Goal: Task Accomplishment & Management: Manage account settings

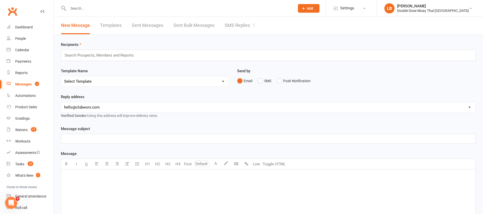
click at [239, 28] on link "SMS Replies 1" at bounding box center [240, 25] width 30 height 17
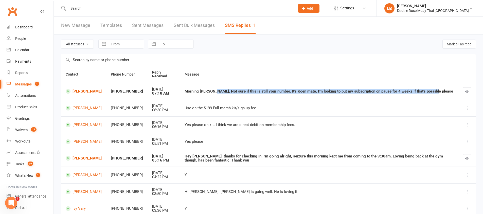
drag, startPoint x: 209, startPoint y: 92, endPoint x: 308, endPoint y: 98, distance: 99.0
click at [307, 97] on td "Morning [PERSON_NAME], Not sure if this is still your number. It's Koen mate, I…" at bounding box center [319, 91] width 278 height 17
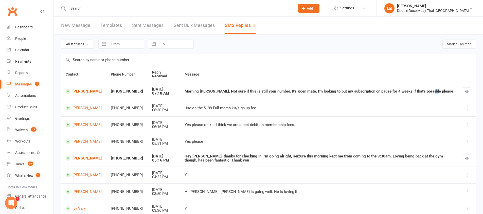
drag, startPoint x: 308, startPoint y: 98, endPoint x: 425, endPoint y: 92, distance: 117.2
click at [425, 92] on td "Morning [PERSON_NAME], Not sure if this is still your number. It's Koen mate, I…" at bounding box center [319, 91] width 278 height 17
click at [425, 92] on div "Morning [PERSON_NAME], Not sure if this is still your number. It's Koen mate, I…" at bounding box center [319, 91] width 269 height 4
click at [91, 88] on td "[PERSON_NAME]" at bounding box center [83, 91] width 45 height 17
click at [86, 90] on link "[PERSON_NAME]" at bounding box center [84, 91] width 36 height 5
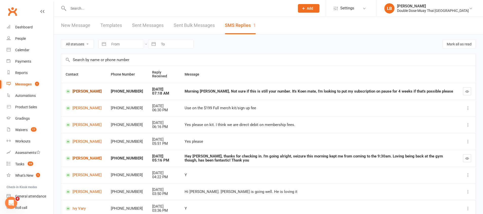
click at [0, 0] on div "Loading" at bounding box center [0, 0] width 0 height 0
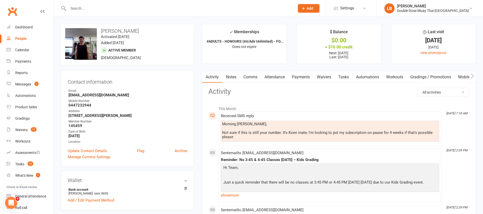
click at [249, 78] on link "Comms" at bounding box center [250, 77] width 21 height 12
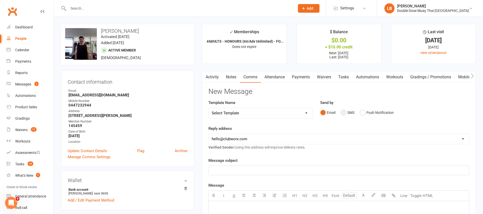
click at [344, 111] on button "SMS" at bounding box center [348, 113] width 14 height 10
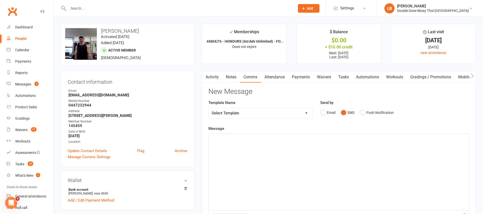
click at [336, 148] on div "﻿" at bounding box center [339, 172] width 260 height 76
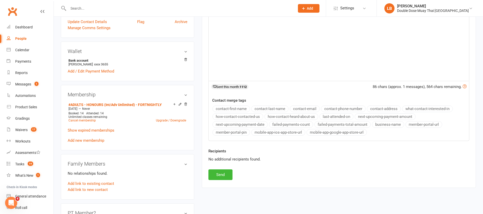
scroll to position [174, 0]
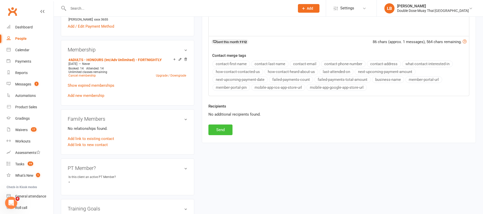
click at [219, 133] on button "Send" at bounding box center [220, 129] width 24 height 11
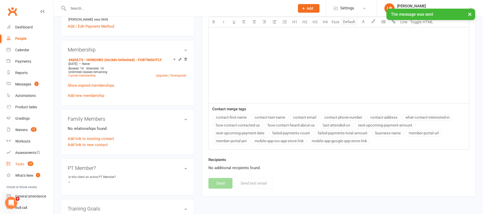
click at [27, 164] on count-badge "19" at bounding box center [29, 164] width 8 height 4
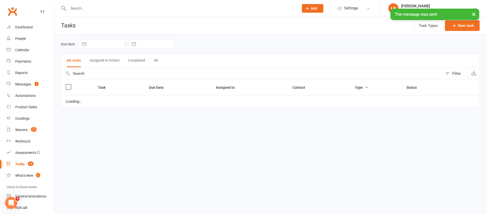
select select "started"
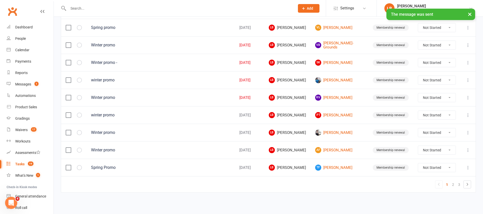
scroll to position [358, 0]
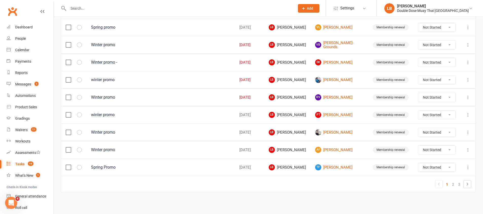
click at [437, 80] on select "Not Started In Progress Waiting Complete" at bounding box center [437, 80] width 38 height 9
click at [431, 78] on select "Not Started In Progress Waiting Complete" at bounding box center [437, 80] width 38 height 9
select select "unstarted"
select select "started"
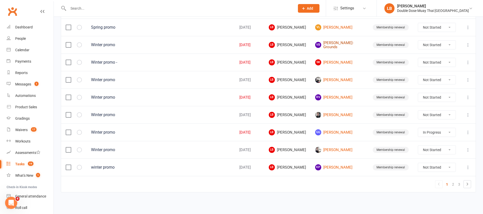
click at [337, 46] on link "VB [PERSON_NAME]-Grounds" at bounding box center [339, 45] width 48 height 8
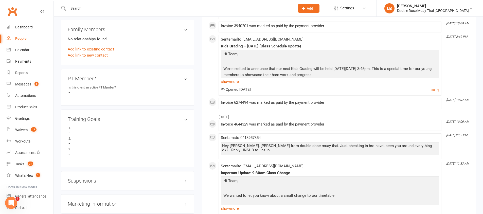
scroll to position [291, 0]
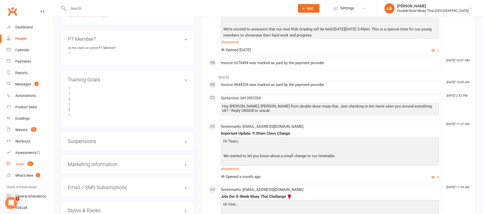
click at [33, 166] on link "Tasks 21" at bounding box center [30, 163] width 47 height 11
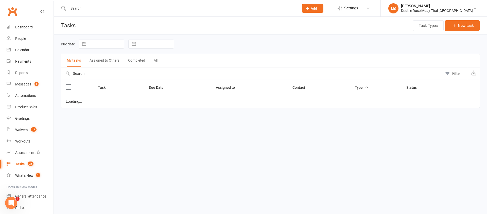
select select "started"
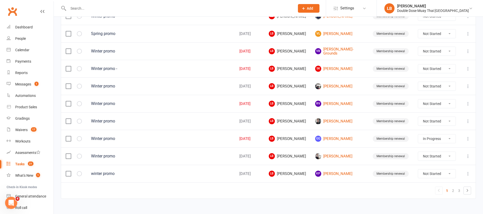
scroll to position [358, 0]
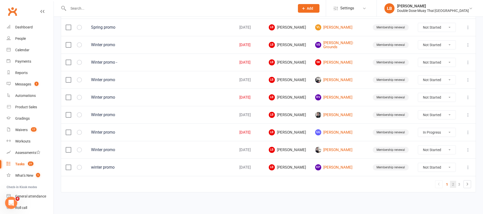
click at [453, 186] on link "2" at bounding box center [453, 184] width 6 height 7
select select "started"
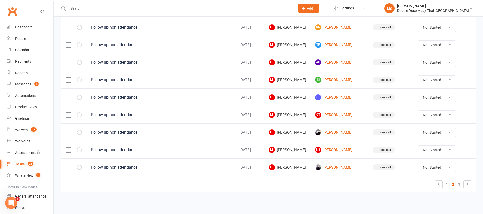
click at [427, 168] on select "Not Started In Progress Waiting Complete" at bounding box center [437, 167] width 38 height 9
select select "unstarted"
select select "started"
click at [432, 133] on select "Not Started In Progress Waiting Complete" at bounding box center [437, 132] width 38 height 9
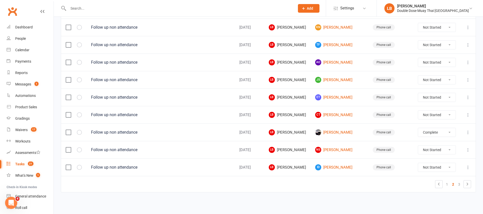
select select "unstarted"
select select "started"
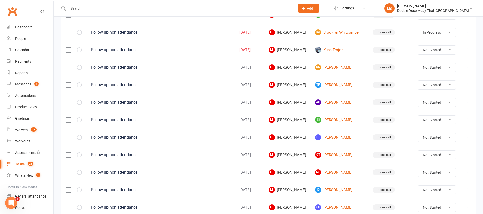
scroll to position [309, 0]
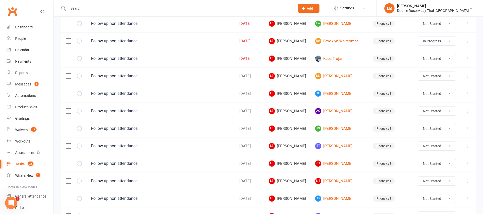
click at [439, 94] on select "Not Started In Progress Waiting Complete" at bounding box center [437, 93] width 38 height 9
click at [431, 92] on select "Not Started In Progress Waiting Complete" at bounding box center [437, 93] width 38 height 9
select select "unstarted"
select select "started"
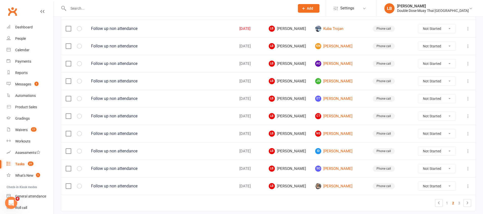
scroll to position [358, 0]
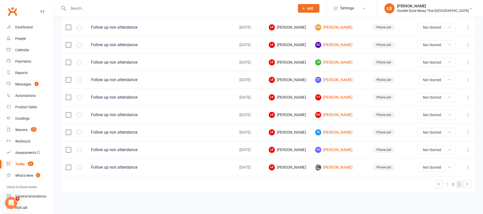
click at [458, 186] on link "3" at bounding box center [459, 184] width 6 height 7
select select "started"
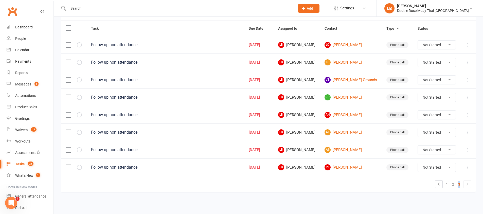
scroll to position [0, 0]
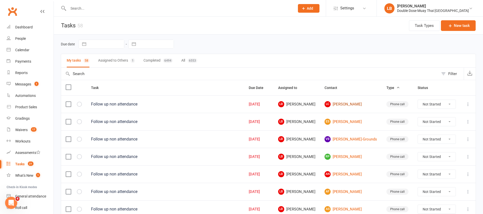
click at [339, 102] on link "[PERSON_NAME]" at bounding box center [350, 104] width 53 height 6
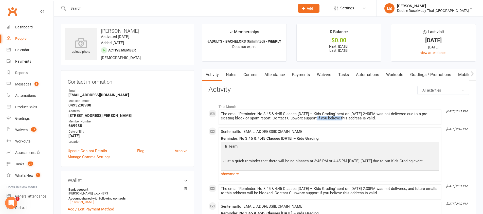
drag, startPoint x: 308, startPoint y: 117, endPoint x: 336, endPoint y: 120, distance: 28.5
click at [336, 120] on div "The email 'Reminder: No 3:45 & 4:45 Classes [DATE] – Kids Grading' sent on [DAT…" at bounding box center [330, 116] width 218 height 9
drag, startPoint x: 261, startPoint y: 118, endPoint x: 286, endPoint y: 118, distance: 24.8
click at [286, 118] on div "The email 'Reminder: No 3:45 & 4:45 Classes [DATE] – Kids Grading' sent on [DAT…" at bounding box center [330, 116] width 218 height 9
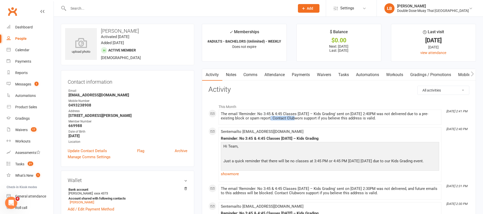
click at [286, 118] on div "The email 'Reminder: No 3:45 & 4:45 Classes [DATE] – Kids Grading' sent on [DAT…" at bounding box center [330, 116] width 218 height 9
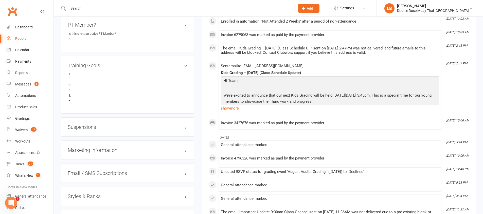
scroll to position [225, 0]
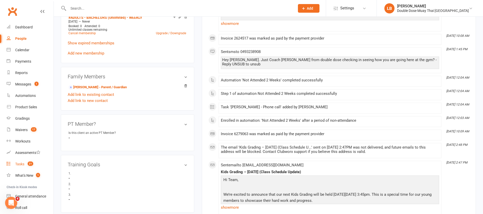
click at [20, 167] on link "Tasks 21" at bounding box center [30, 163] width 47 height 11
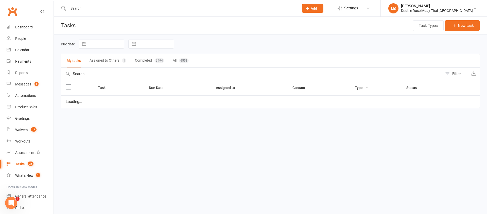
select select "started"
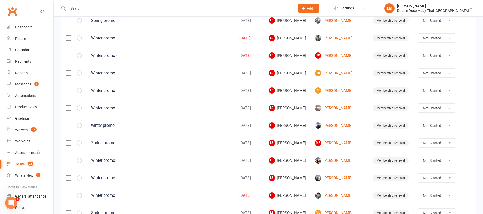
scroll to position [358, 0]
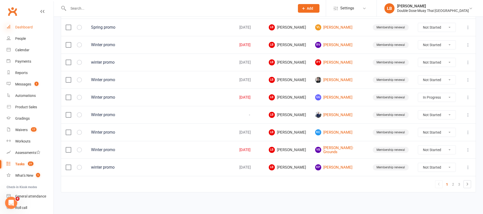
click at [10, 28] on icon at bounding box center [9, 27] width 4 height 4
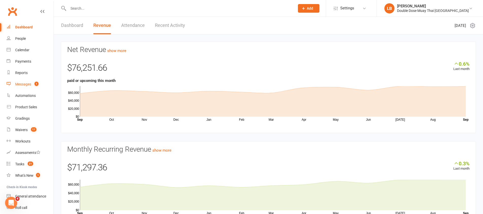
click at [20, 79] on link "Messages 1" at bounding box center [30, 84] width 47 height 11
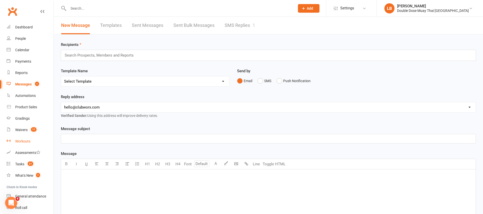
click at [25, 136] on link "Workouts" at bounding box center [30, 141] width 47 height 11
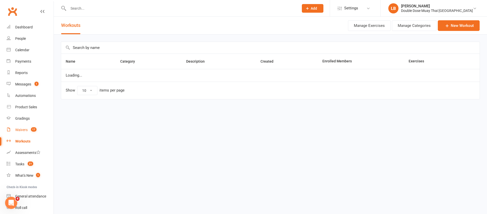
click at [24, 134] on link "Waivers 17" at bounding box center [30, 129] width 47 height 11
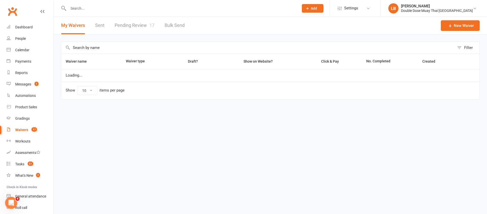
select select "100"
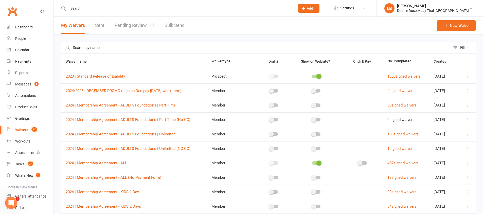
click at [135, 26] on link "Pending Review 17" at bounding box center [135, 25] width 40 height 17
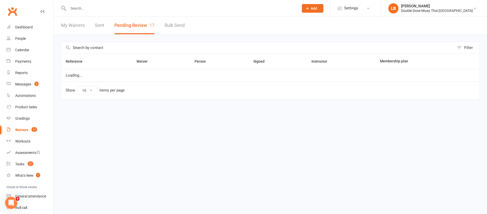
select select "100"
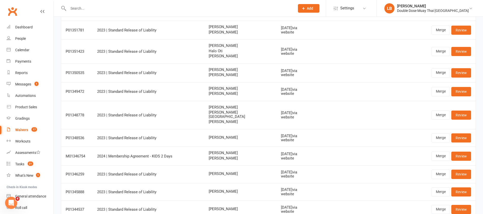
scroll to position [42, 0]
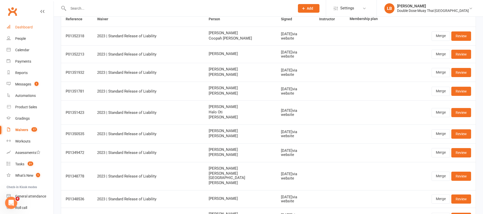
click at [26, 23] on link "Dashboard" at bounding box center [30, 27] width 47 height 11
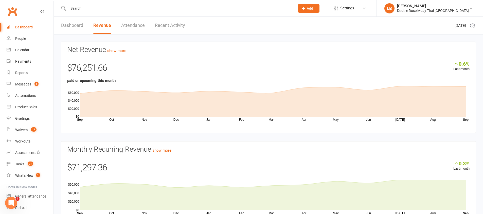
click at [81, 5] on input "text" at bounding box center [179, 8] width 225 height 7
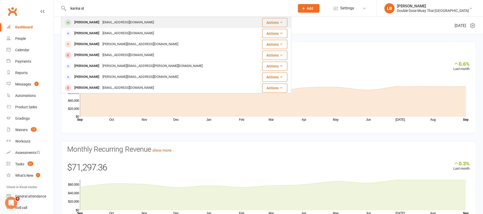
type input "karina st"
click at [79, 21] on div "[PERSON_NAME]" at bounding box center [87, 22] width 28 height 7
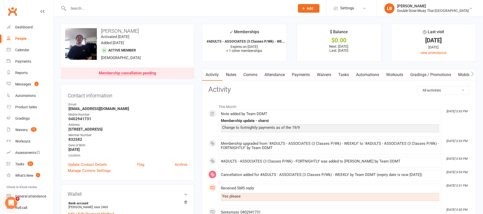
click at [303, 73] on link "Payments" at bounding box center [300, 75] width 25 height 12
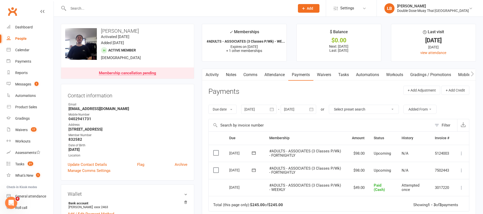
scroll to position [96, 0]
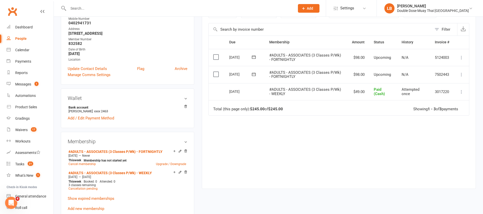
click at [462, 73] on icon at bounding box center [461, 74] width 5 height 5
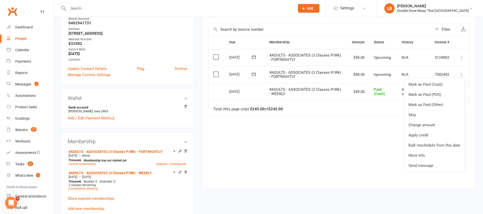
click at [306, 131] on div "Due Contact Membership Amount Status History Invoice # Select this [DATE] [PERS…" at bounding box center [338, 107] width 261 height 145
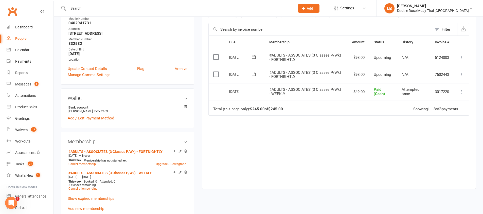
click at [461, 73] on icon at bounding box center [461, 74] width 5 height 5
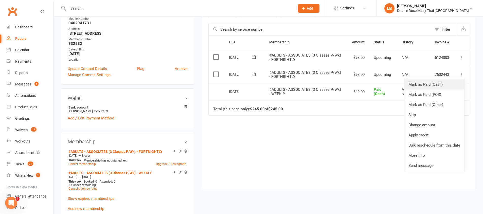
click at [431, 84] on link "Mark as Paid (Cash)" at bounding box center [434, 84] width 60 height 10
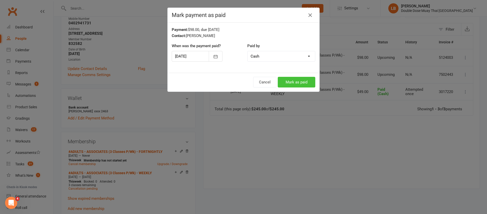
click at [296, 81] on button "Mark as paid" at bounding box center [297, 82] width 38 height 11
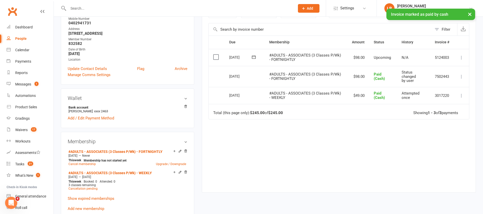
click at [461, 60] on icon at bounding box center [461, 57] width 5 height 5
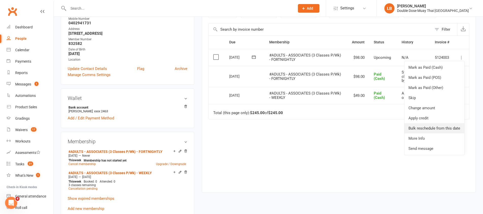
click at [439, 127] on link "Bulk reschedule from this date" at bounding box center [434, 128] width 60 height 10
click at [0, 0] on div "Loading" at bounding box center [0, 0] width 0 height 0
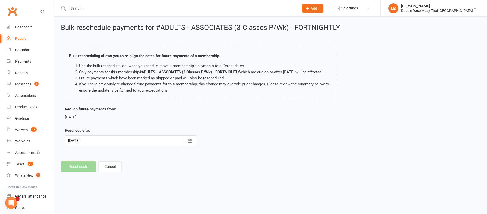
click at [170, 146] on div at bounding box center [131, 140] width 132 height 11
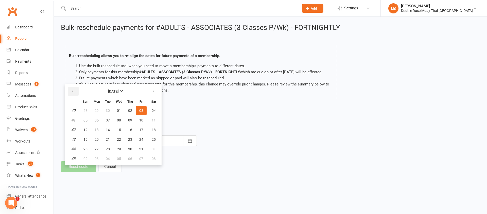
click at [74, 93] on icon "button" at bounding box center [73, 91] width 4 height 4
click at [142, 151] on span "29" at bounding box center [141, 149] width 4 height 4
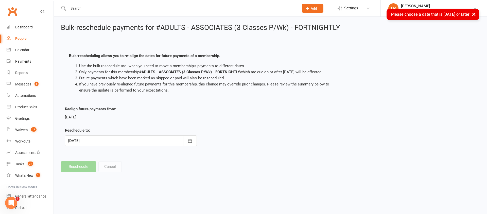
click at [182, 179] on div "Bulk-reschedule payments for #ADULTS - ASSOCIATES (3 Classes P/Wk) - FORTNIGHTL…" at bounding box center [270, 98] width 433 height 162
click at [116, 146] on div at bounding box center [131, 140] width 132 height 11
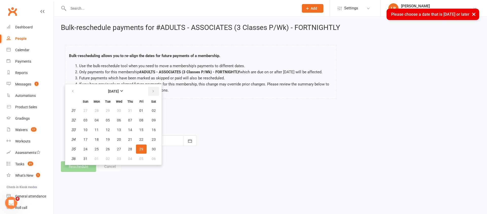
click at [154, 96] on button "button" at bounding box center [153, 91] width 11 height 9
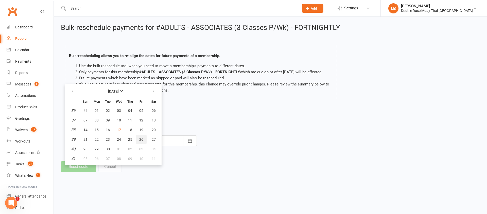
click at [141, 141] on span "26" at bounding box center [141, 139] width 4 height 4
type input "[DATE]"
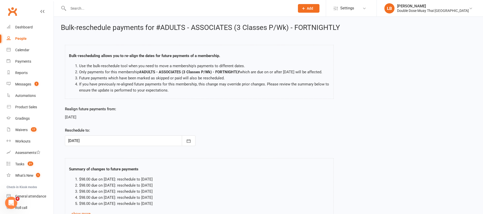
scroll to position [51, 0]
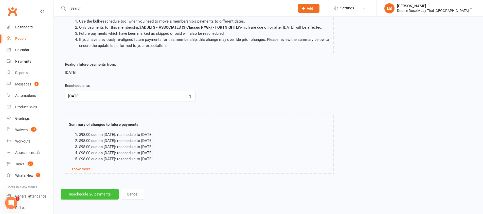
click at [98, 194] on button "Reschedule 26 payments" at bounding box center [90, 194] width 58 height 11
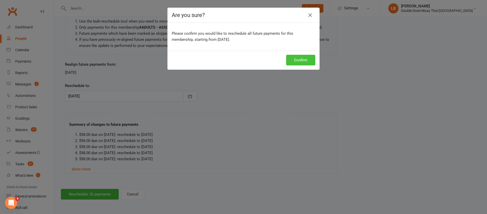
click at [296, 62] on button "Confirm" at bounding box center [300, 60] width 29 height 11
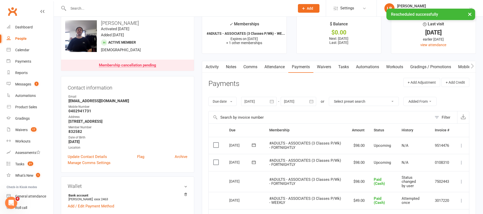
scroll to position [8, 0]
